Goal: Use online tool/utility: Utilize a website feature to perform a specific function

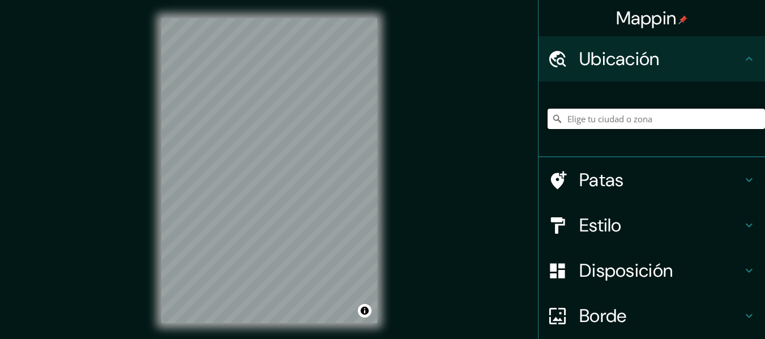
click at [577, 120] on input "Elige tu ciudad o zona" at bounding box center [655, 119] width 217 height 20
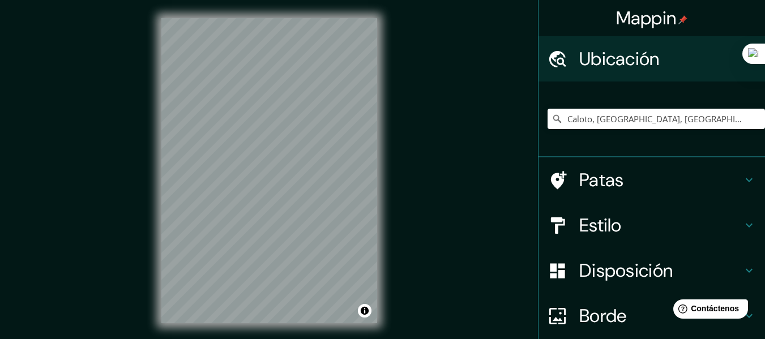
click at [413, 339] on html "Mappin Ubicación Caloto, [GEOGRAPHIC_DATA], [GEOGRAPHIC_DATA] Patas Estilo Disp…" at bounding box center [382, 169] width 765 height 339
click at [666, 119] on input "Caloto, [GEOGRAPHIC_DATA], [GEOGRAPHIC_DATA]" at bounding box center [655, 119] width 217 height 20
click at [551, 122] on icon at bounding box center [556, 118] width 11 height 11
click at [551, 119] on icon at bounding box center [556, 118] width 11 height 11
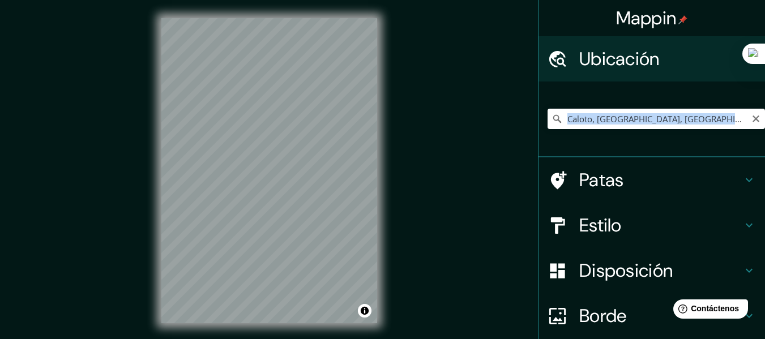
click at [551, 119] on icon at bounding box center [556, 118] width 11 height 11
click at [672, 124] on input "Caloto, [GEOGRAPHIC_DATA], [GEOGRAPHIC_DATA]" at bounding box center [655, 119] width 217 height 20
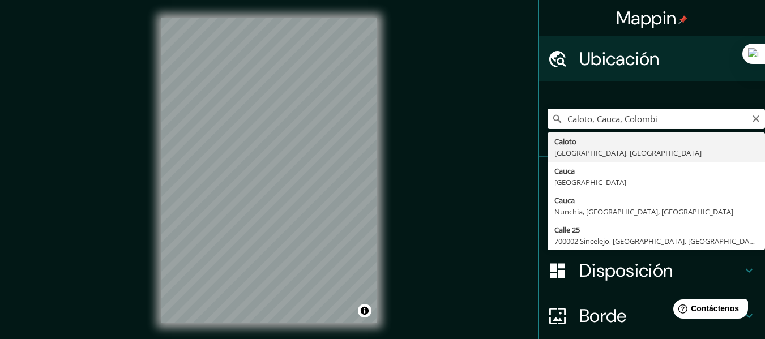
type input "Caloto, [GEOGRAPHIC_DATA], [GEOGRAPHIC_DATA]"
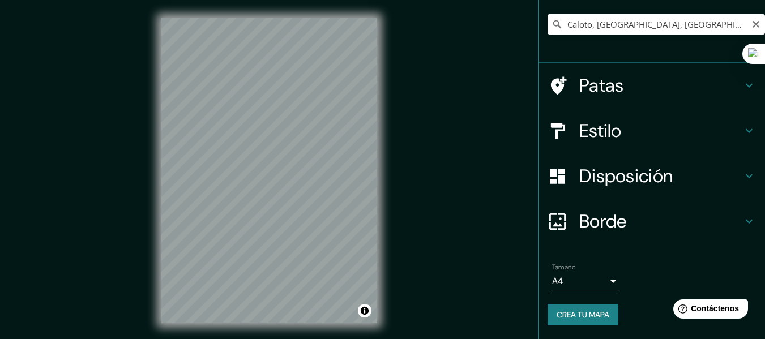
scroll to position [76, 0]
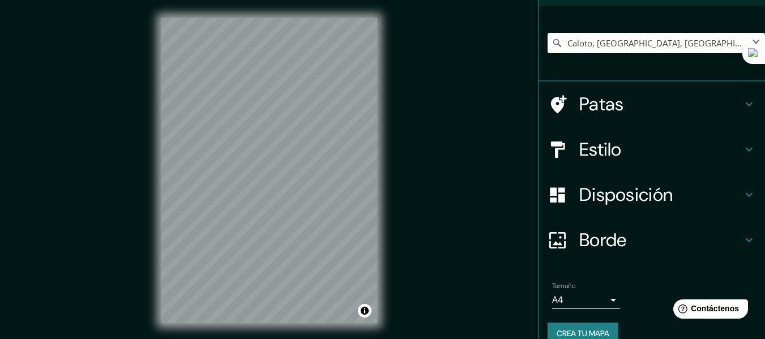
click at [600, 148] on font "Estilo" at bounding box center [600, 150] width 42 height 24
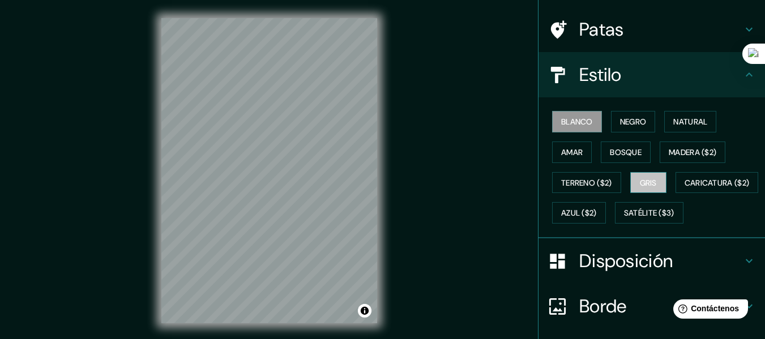
click at [640, 176] on font "Gris" at bounding box center [648, 183] width 17 height 15
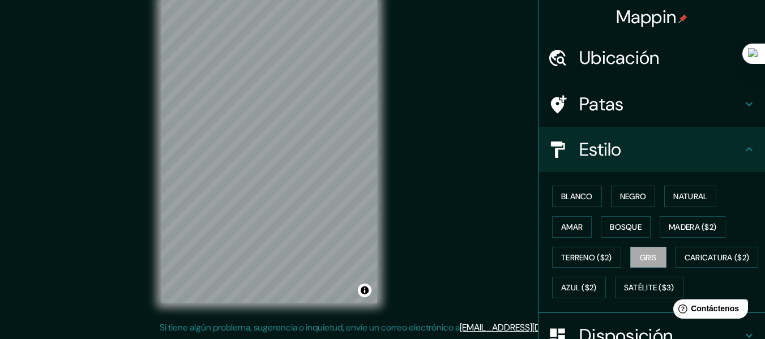
scroll to position [0, 0]
click at [626, 57] on font "Ubicación" at bounding box center [619, 59] width 80 height 24
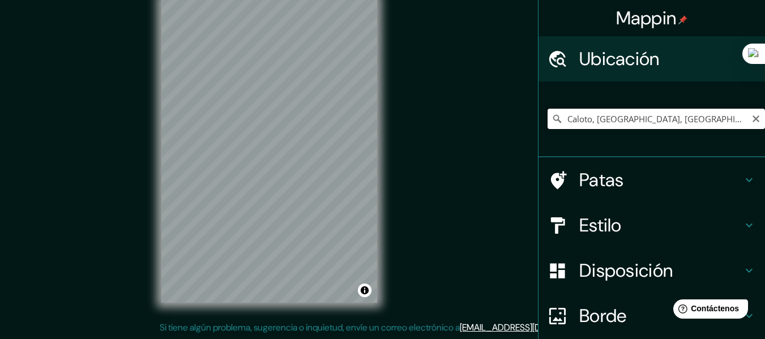
click at [664, 114] on input "Caloto, [GEOGRAPHIC_DATA], [GEOGRAPHIC_DATA]" at bounding box center [655, 119] width 217 height 20
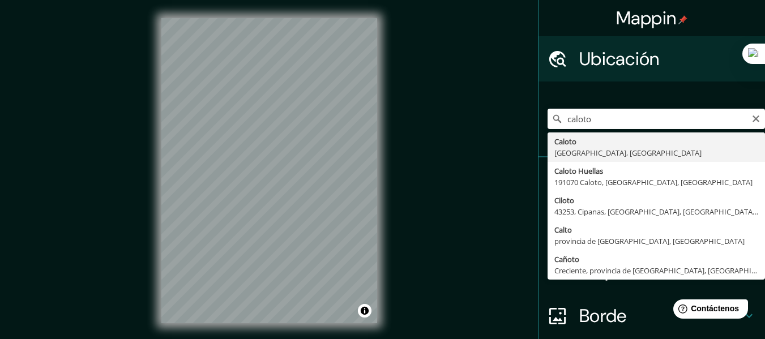
type input "Caloto, [GEOGRAPHIC_DATA], [GEOGRAPHIC_DATA]"
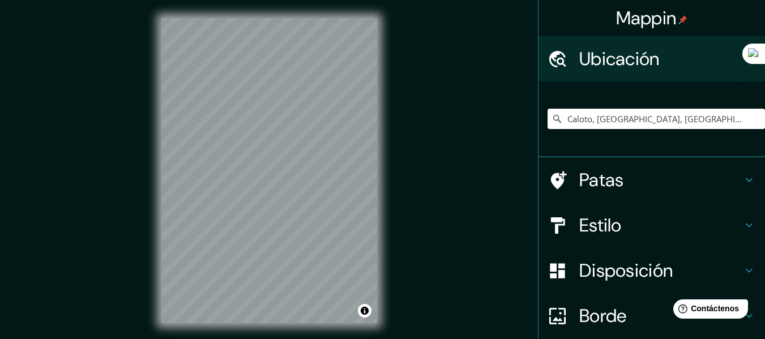
click at [160, 215] on div "© Mapbox © OpenStreetMap Mejorar este mapa" at bounding box center [269, 170] width 252 height 341
click at [204, 334] on div "© Mapbox © OpenStreetMap Mejorar este mapa" at bounding box center [269, 170] width 252 height 341
click at [370, 14] on div "© Mapbox © OpenStreetMap Mejorar este mapa" at bounding box center [269, 170] width 252 height 341
click at [277, 339] on html "Mappin Ubicación Caloto, Cauca, Colombia Patas Estilo Disposición Borde Elige u…" at bounding box center [382, 169] width 765 height 339
